Goal: Check status

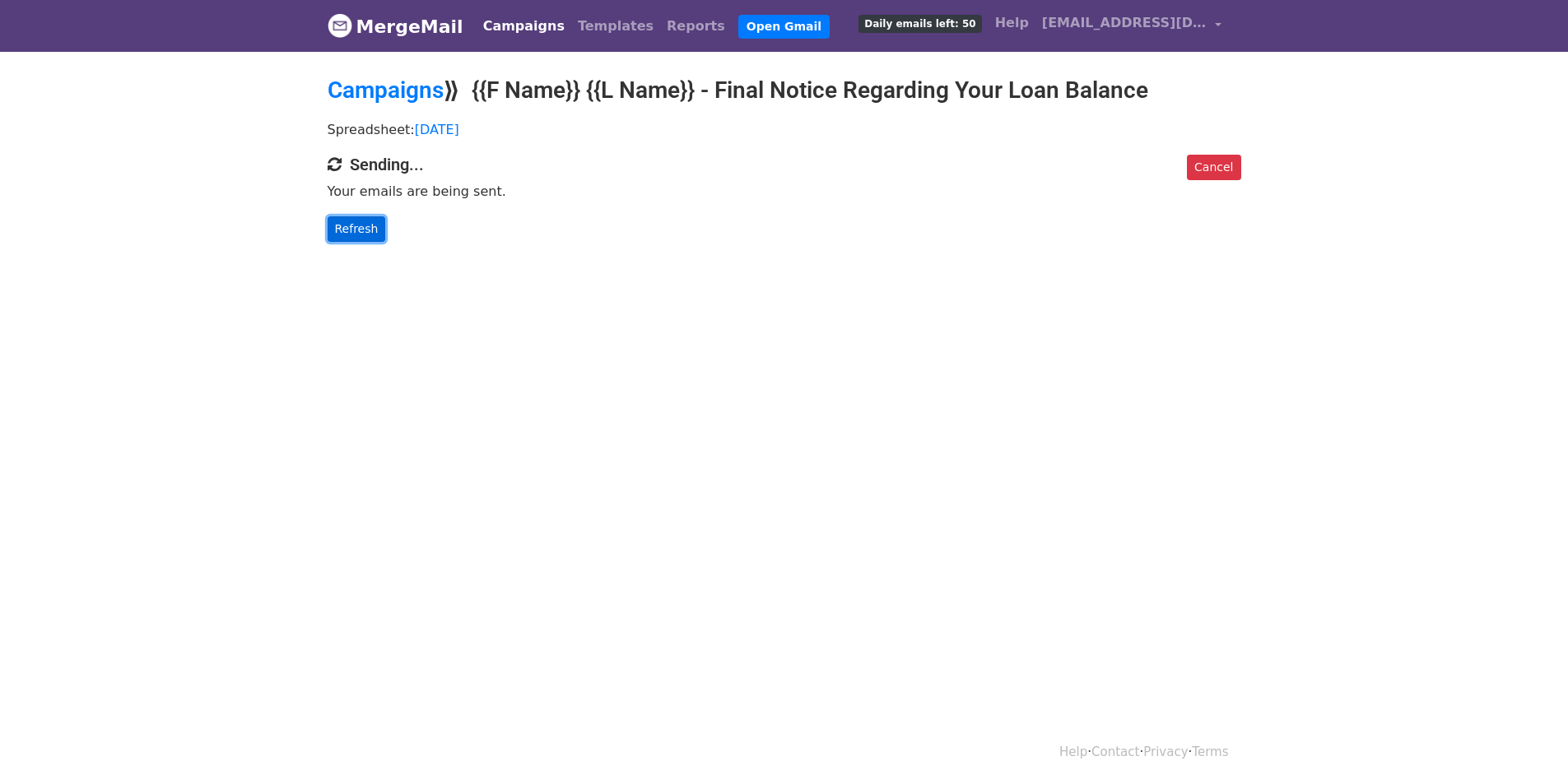
click at [358, 217] on link "Refresh" at bounding box center [357, 228] width 58 height 25
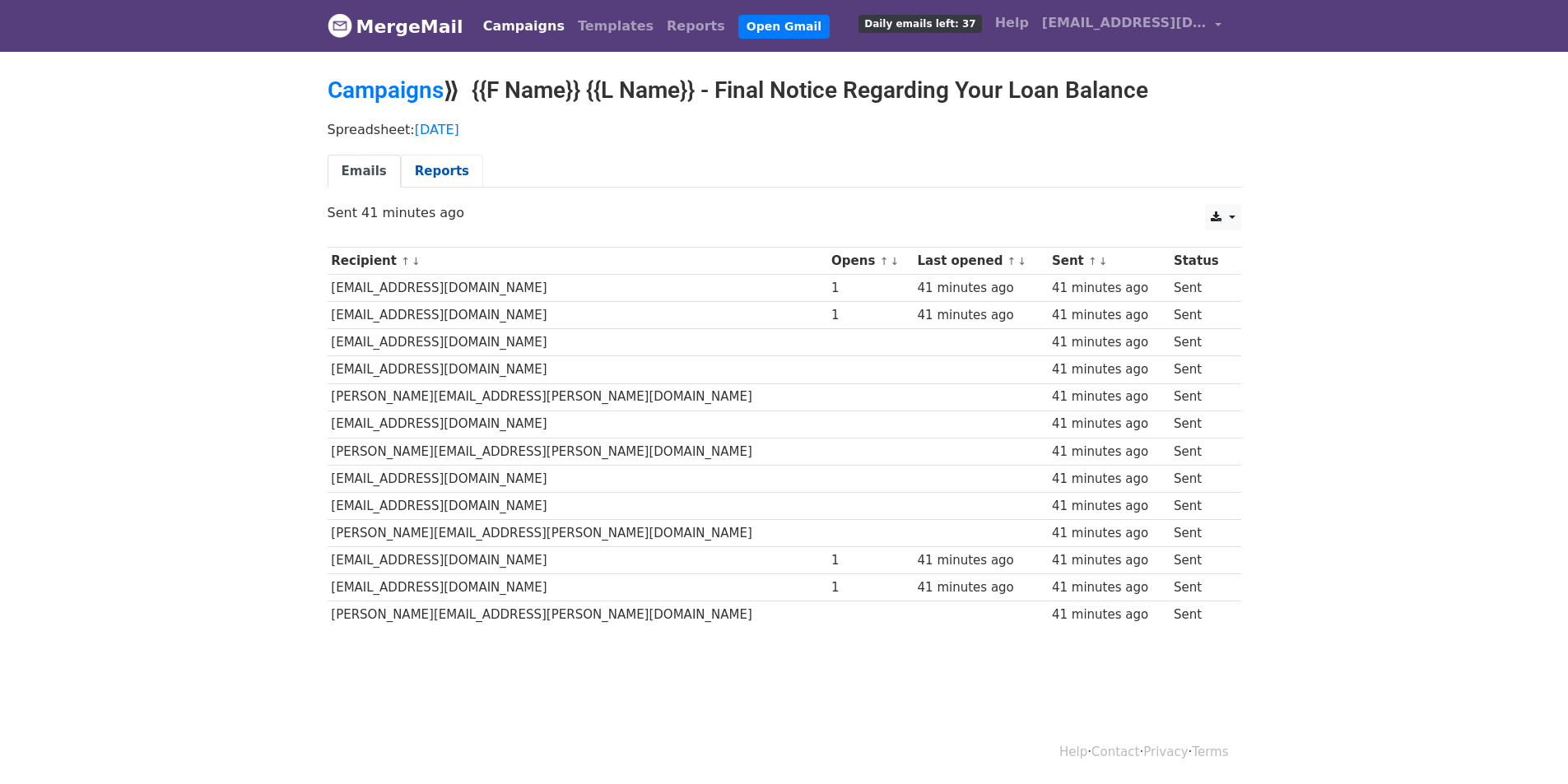
click at [419, 167] on link "Reports" at bounding box center [442, 171] width 82 height 34
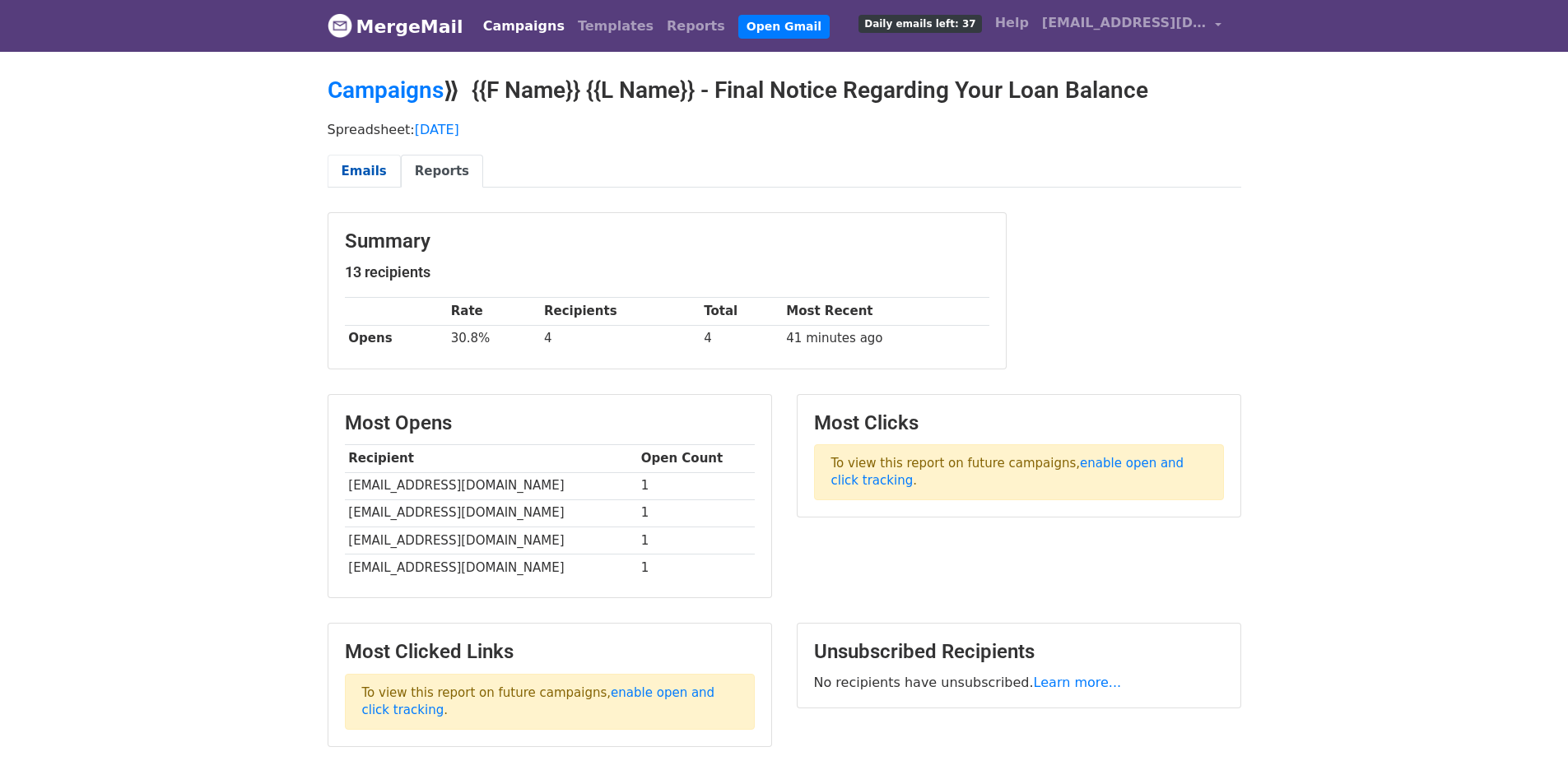
click at [367, 172] on link "Emails" at bounding box center [364, 171] width 73 height 34
